Goal: Task Accomplishment & Management: Manage account settings

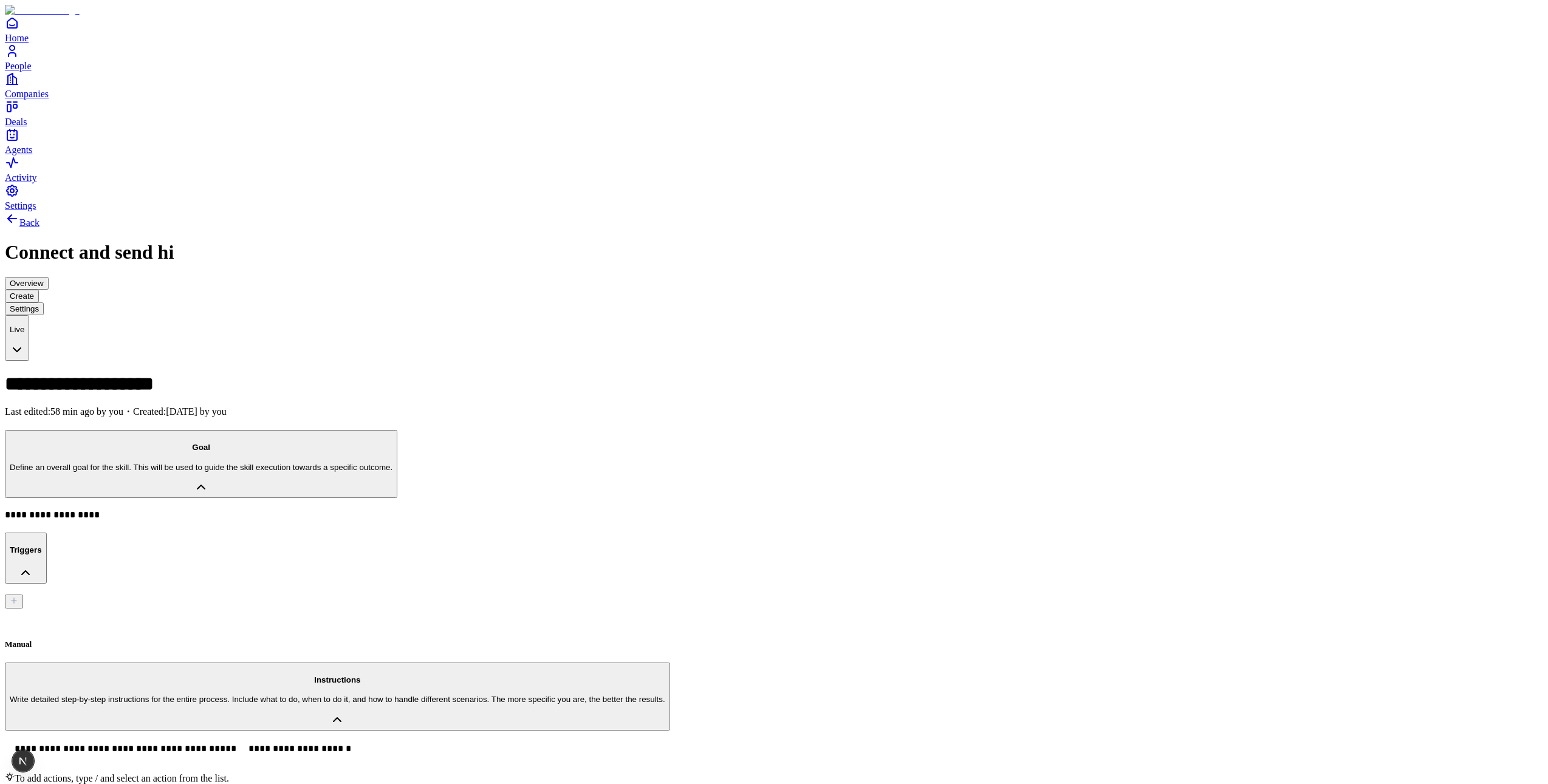
drag, startPoint x: 46, startPoint y: 762, endPoint x: 48, endPoint y: 775, distance: 13.2
click at [37, 211] on span "Settings" at bounding box center [20, 206] width 31 height 10
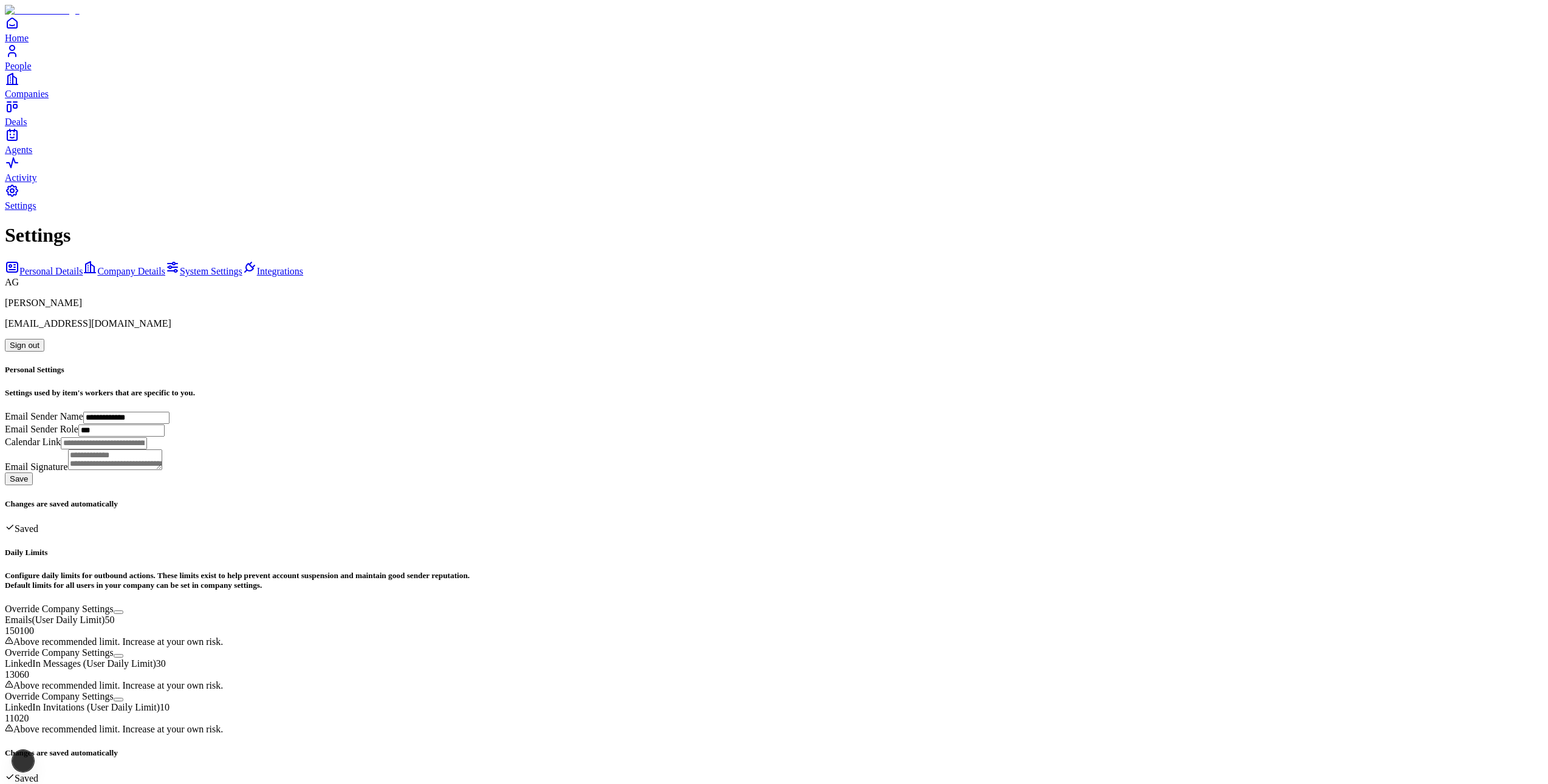
click at [165, 266] on link "System Settings" at bounding box center [203, 271] width 77 height 10
click at [257, 266] on span "Integrations" at bounding box center [280, 271] width 46 height 10
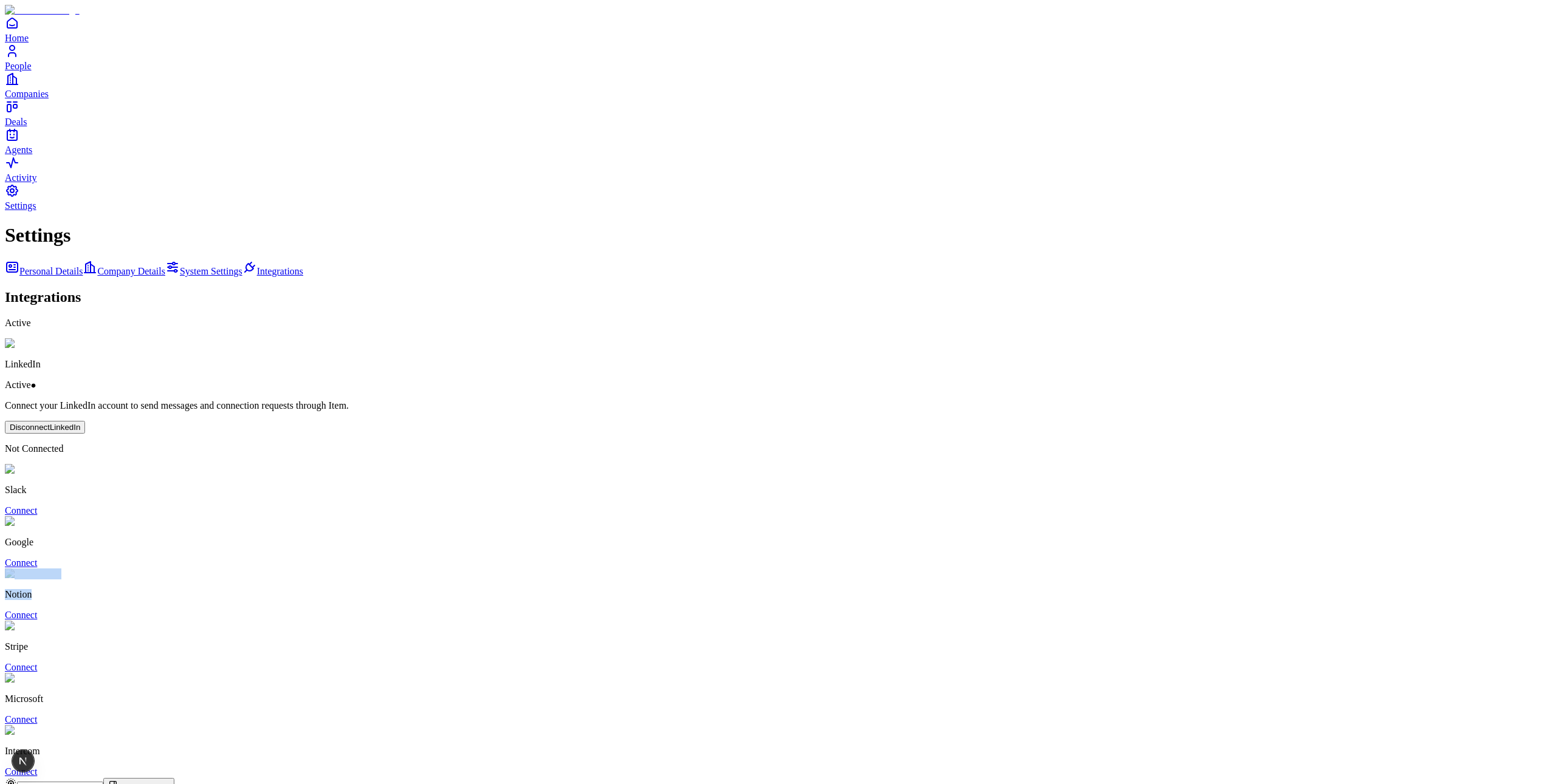
drag, startPoint x: 274, startPoint y: 372, endPoint x: 301, endPoint y: 386, distance: 30.4
click at [299, 382] on div "Settings Personal Details Company Details System Settings Integrations Integrat…" at bounding box center [774, 501] width 1538 height 553
click at [182, 401] on div "Settings Personal Details Company Details System Settings Integrations Integrat…" at bounding box center [774, 501] width 1538 height 553
drag, startPoint x: 185, startPoint y: 412, endPoint x: 348, endPoint y: 422, distance: 163.3
click at [348, 422] on div "Settings Personal Details Company Details System Settings Integrations Integrat…" at bounding box center [774, 501] width 1538 height 553
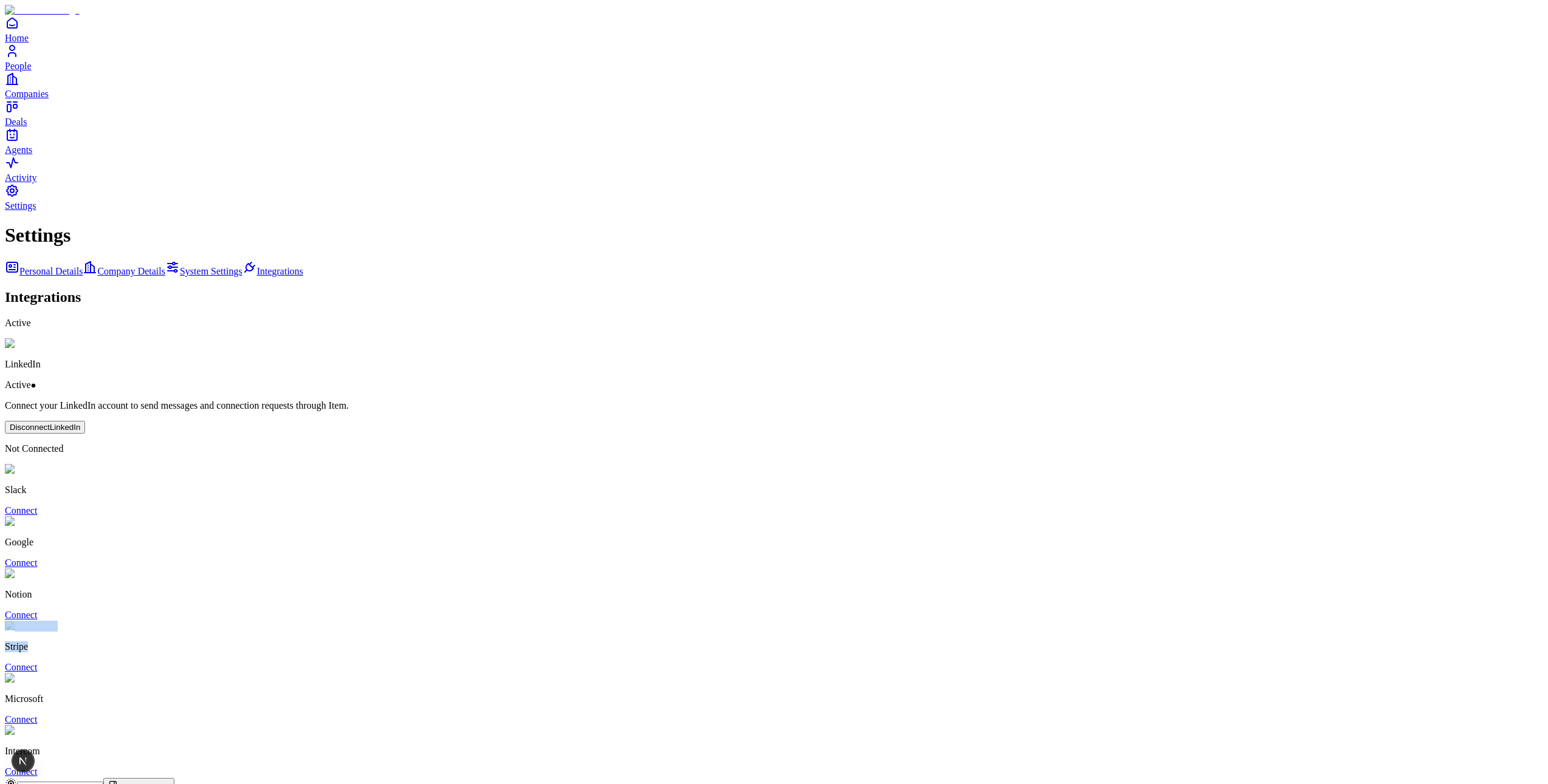
click at [347, 621] on div "Stripe Connect" at bounding box center [774, 646] width 1538 height 52
drag, startPoint x: 105, startPoint y: 429, endPoint x: 77, endPoint y: 427, distance: 28.1
click at [78, 429] on div "Settings Personal Details Company Details System Settings Integrations Integrat…" at bounding box center [774, 501] width 1538 height 553
click at [307, 621] on div "Stripe Connect" at bounding box center [774, 646] width 1538 height 52
click at [309, 621] on div "Stripe Connect" at bounding box center [774, 646] width 1538 height 52
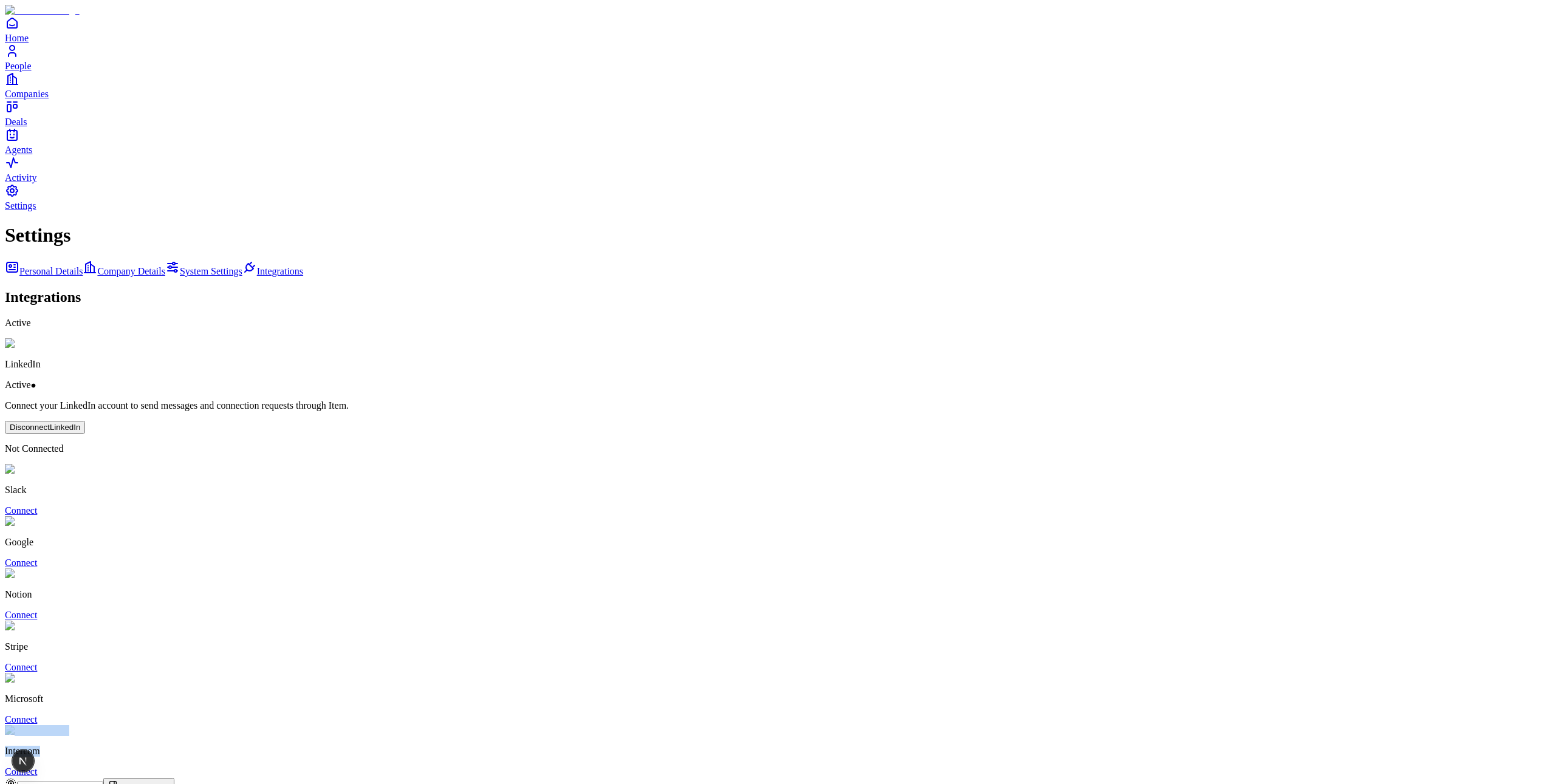
drag, startPoint x: 361, startPoint y: 544, endPoint x: 230, endPoint y: 534, distance: 131.4
click at [230, 534] on div "Settings Personal Details Company Details System Settings Integrations Integrat…" at bounding box center [774, 501] width 1538 height 553
click at [192, 522] on div "Settings Personal Details Company Details System Settings Integrations Integrat…" at bounding box center [774, 501] width 1538 height 553
drag, startPoint x: 253, startPoint y: 361, endPoint x: 208, endPoint y: 361, distance: 45.0
click at [208, 568] on div "Notion Connect" at bounding box center [774, 594] width 1538 height 52
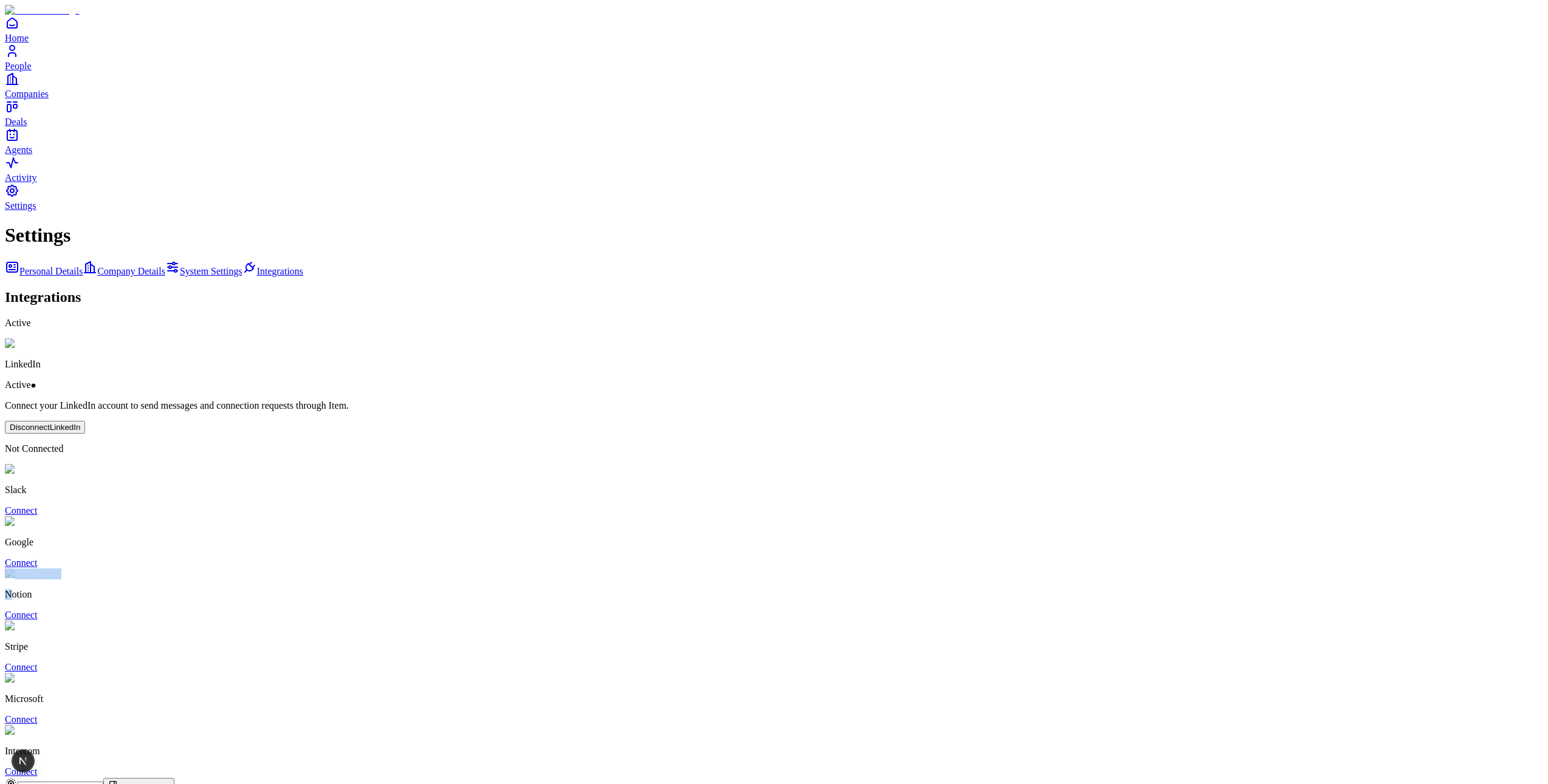
click at [242, 568] on div "Notion Connect" at bounding box center [774, 594] width 1538 height 52
drag, startPoint x: 285, startPoint y: 367, endPoint x: 236, endPoint y: 369, distance: 49.0
click at [237, 568] on div "Notion Connect" at bounding box center [774, 594] width 1538 height 52
